Goal: Task Accomplishment & Management: Manage account settings

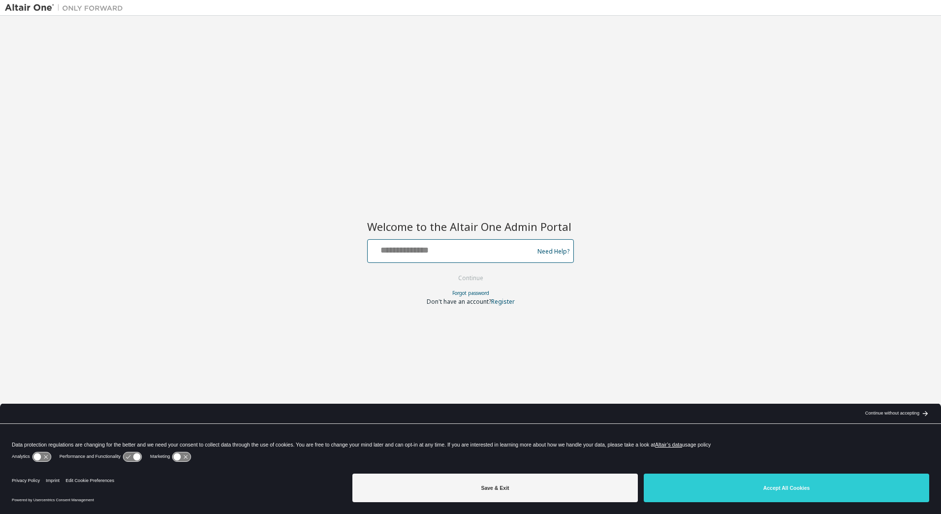
click at [426, 248] on input "text" at bounding box center [451, 249] width 161 height 14
type input "**********"
click at [448, 271] on button "Continue" at bounding box center [471, 278] width 46 height 15
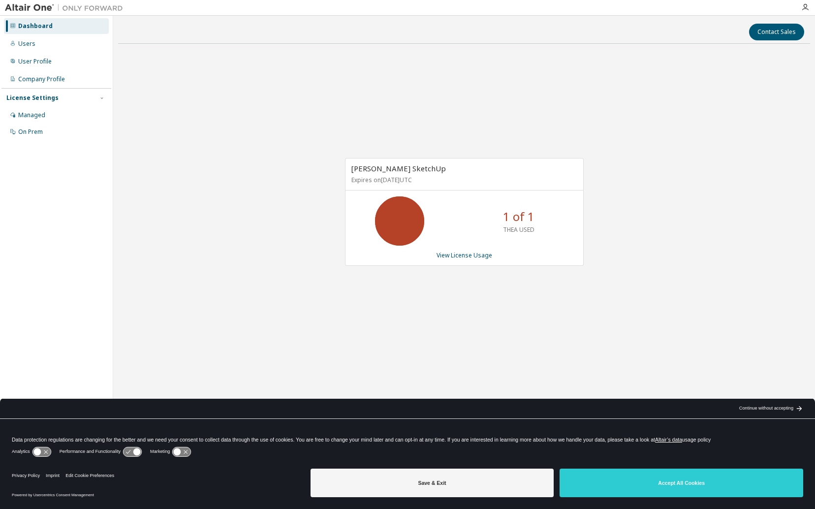
click at [456, 107] on div "[PERSON_NAME] SketchUp Expires on [DATE] UTC 1 of 1 THEA USED View License Usage" at bounding box center [464, 217] width 692 height 331
click at [468, 252] on link "View License Usage" at bounding box center [464, 255] width 56 height 8
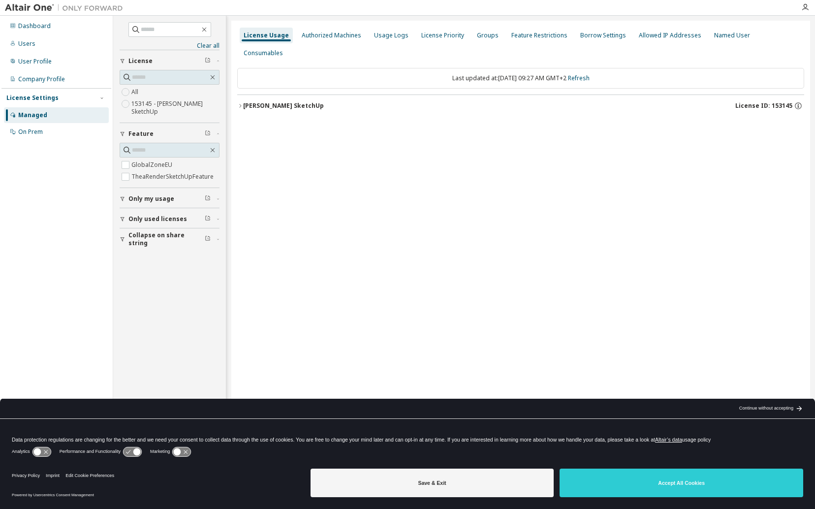
click at [244, 102] on div "Thea Render SketchUp" at bounding box center [283, 106] width 81 height 8
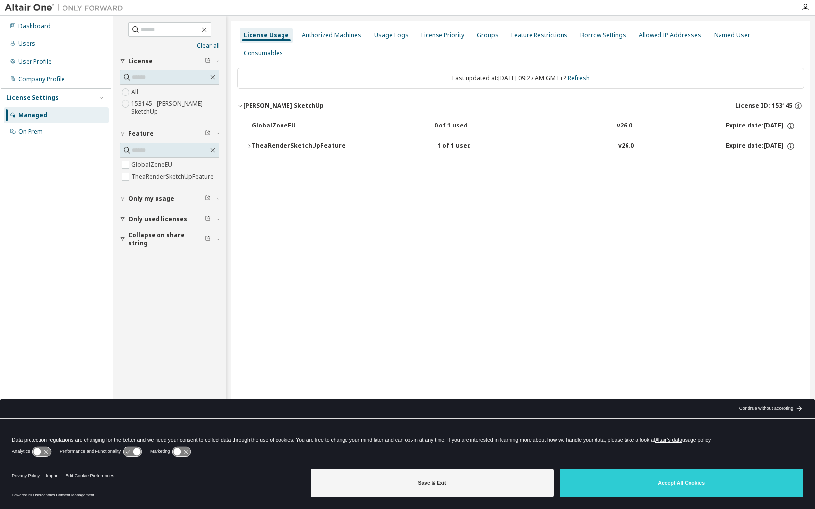
click at [246, 143] on icon "button" at bounding box center [249, 146] width 6 height 6
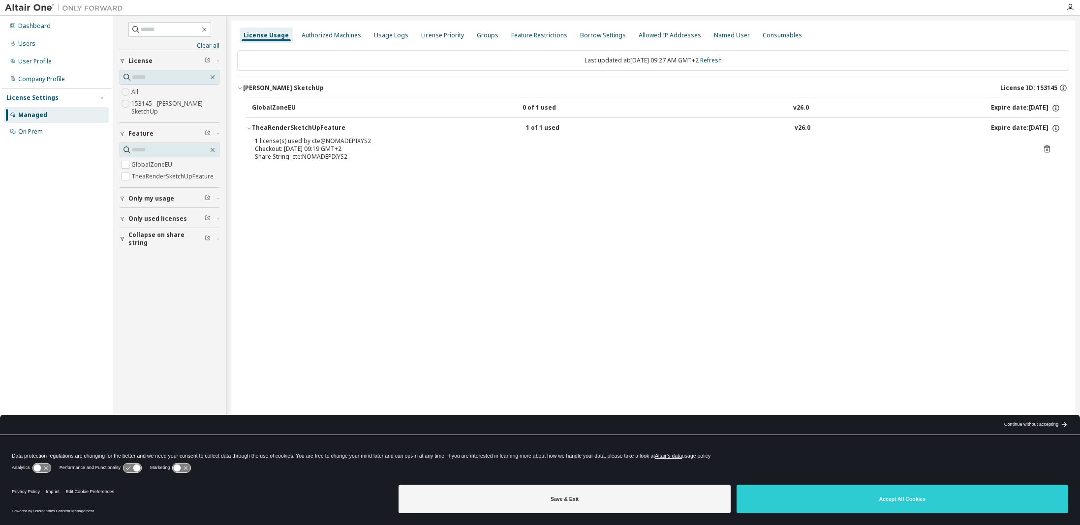
drag, startPoint x: 394, startPoint y: 207, endPoint x: 385, endPoint y: 206, distance: 8.9
click at [393, 207] on div "License Usage Authorized Machines Usage Logs License Priority Groups Feature Re…" at bounding box center [653, 256] width 844 height 471
click at [33, 128] on div "On Prem" at bounding box center [30, 132] width 25 height 8
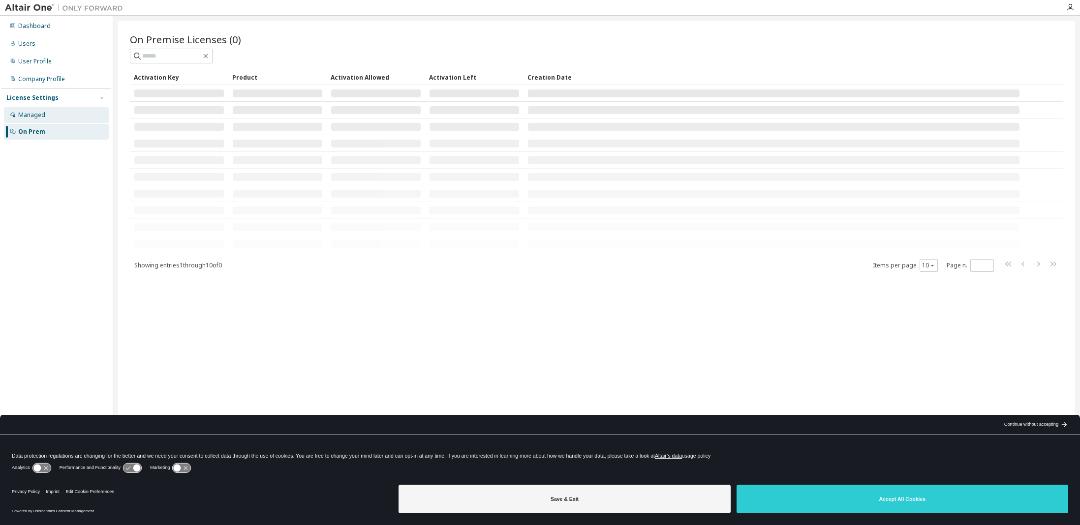
click at [33, 115] on div "Managed" at bounding box center [31, 115] width 27 height 8
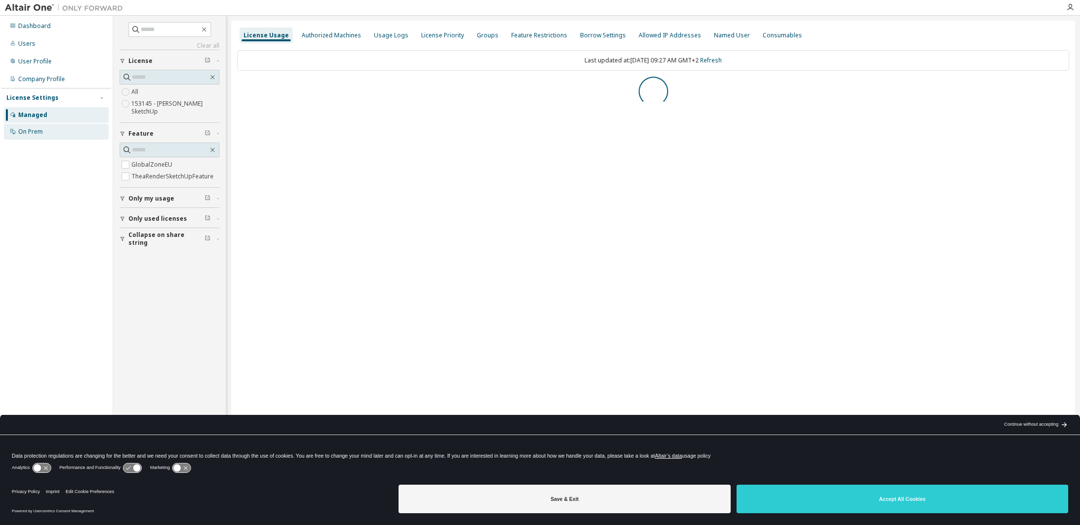
click at [30, 136] on div "On Prem" at bounding box center [56, 132] width 105 height 16
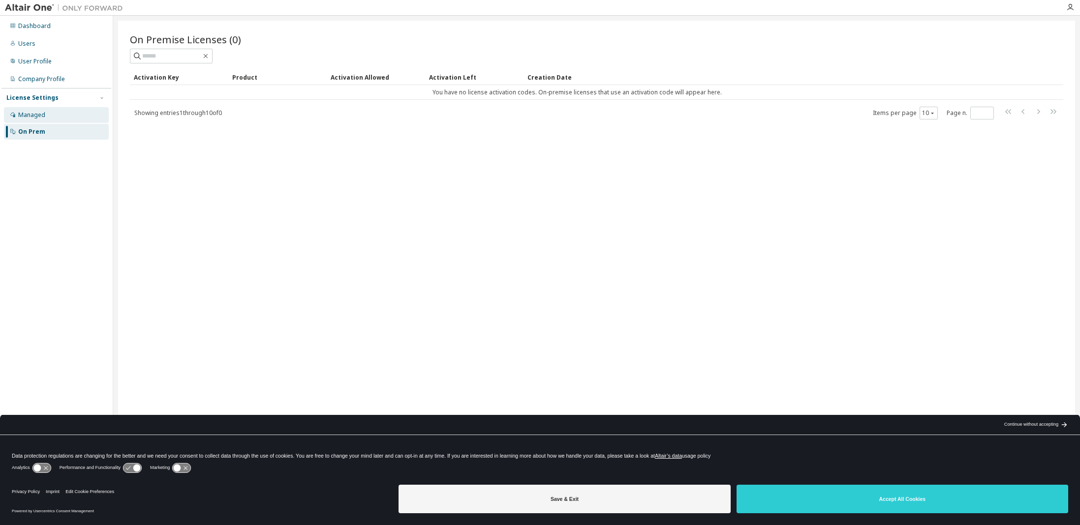
click at [30, 111] on div "Managed" at bounding box center [31, 115] width 27 height 8
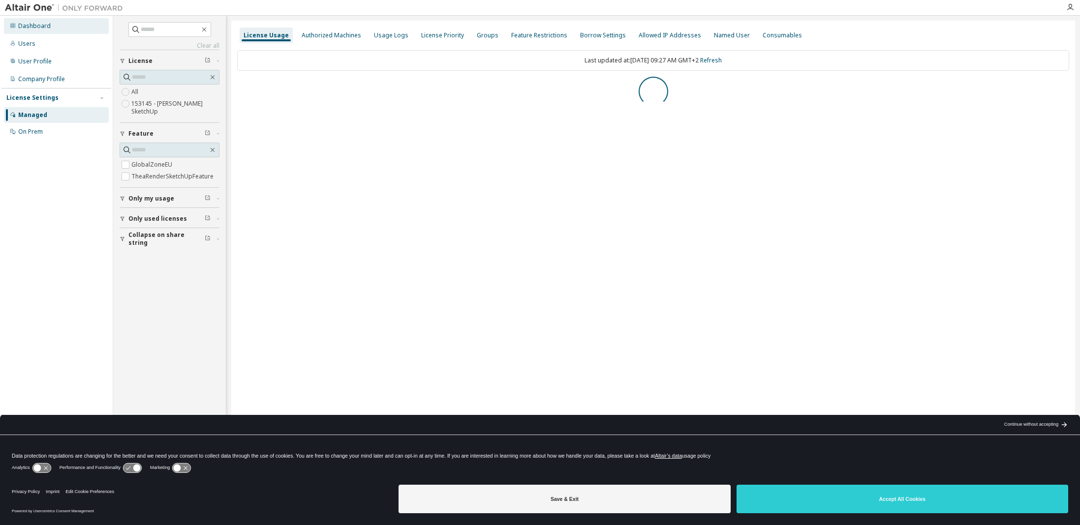
click at [25, 22] on div "Dashboard" at bounding box center [34, 26] width 32 height 8
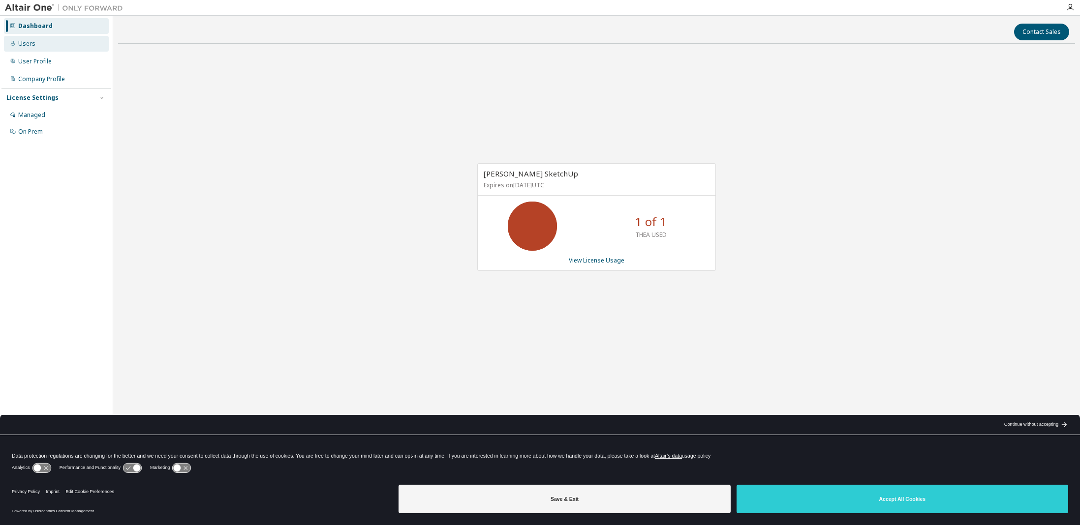
click at [26, 45] on div "Users" at bounding box center [26, 44] width 17 height 8
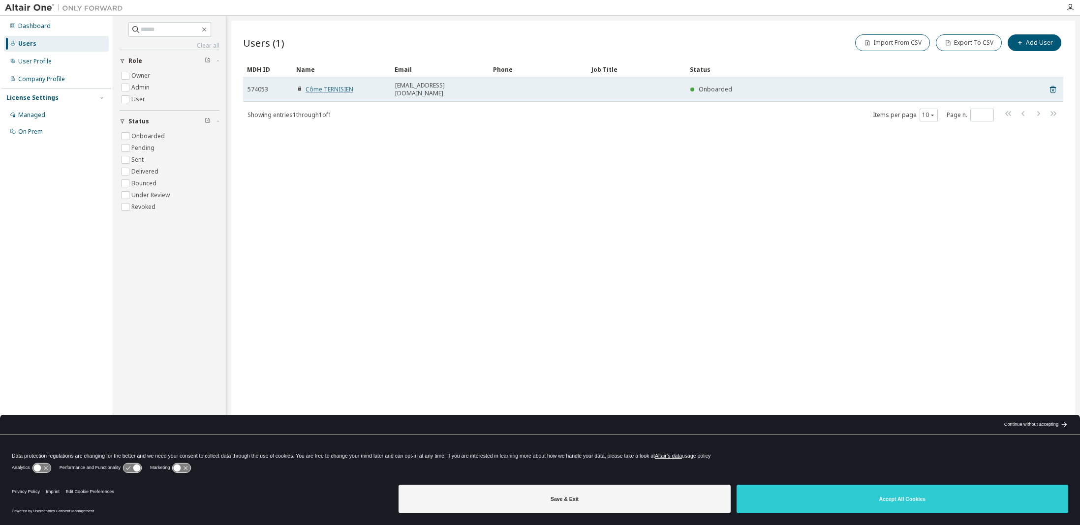
click at [326, 87] on link "Côme TERNISIEN" at bounding box center [329, 89] width 48 height 8
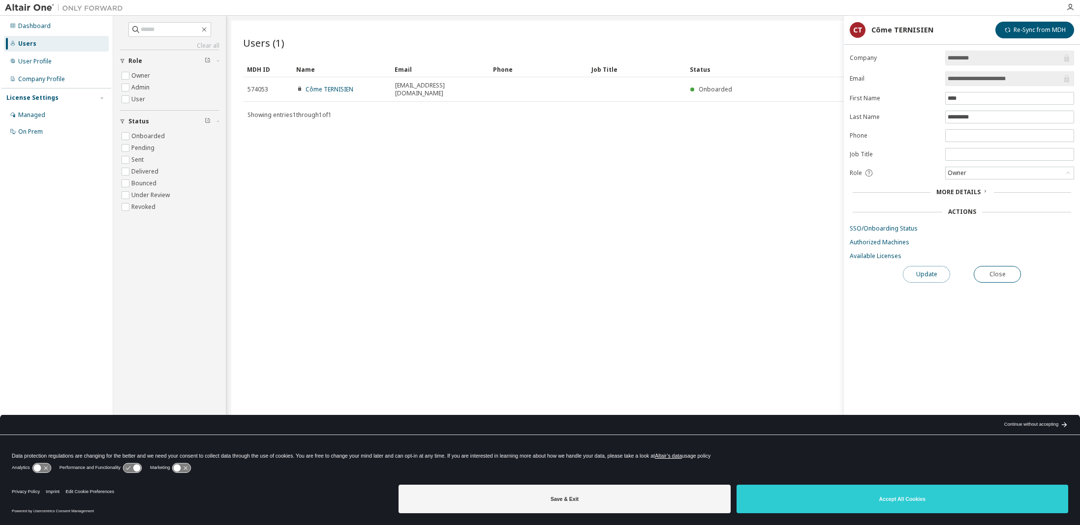
click at [814, 275] on button "Update" at bounding box center [926, 274] width 47 height 17
click at [41, 65] on div "User Profile" at bounding box center [56, 62] width 105 height 16
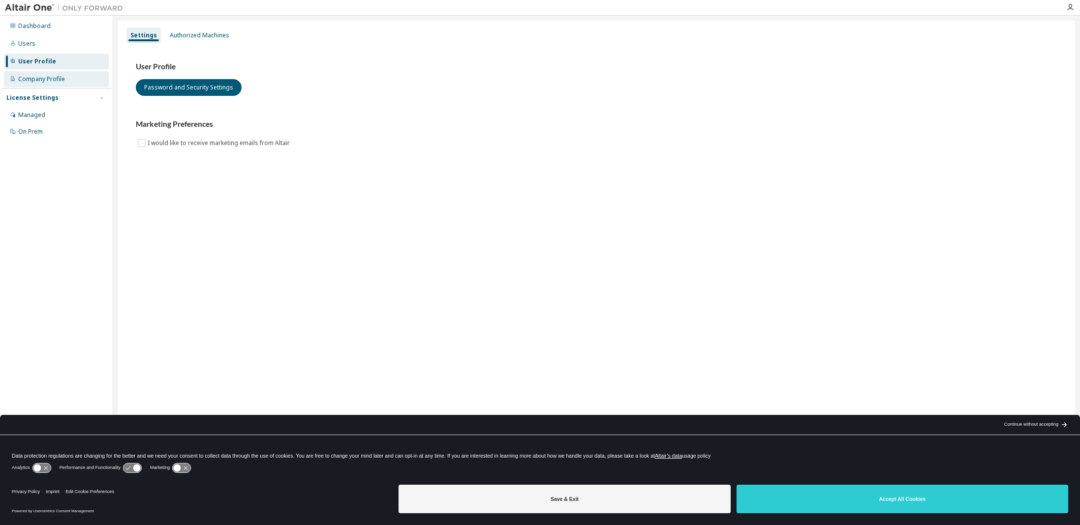
click at [40, 80] on div "Company Profile" at bounding box center [41, 79] width 47 height 8
